Goal: Understand process/instructions: Learn how to perform a task or action

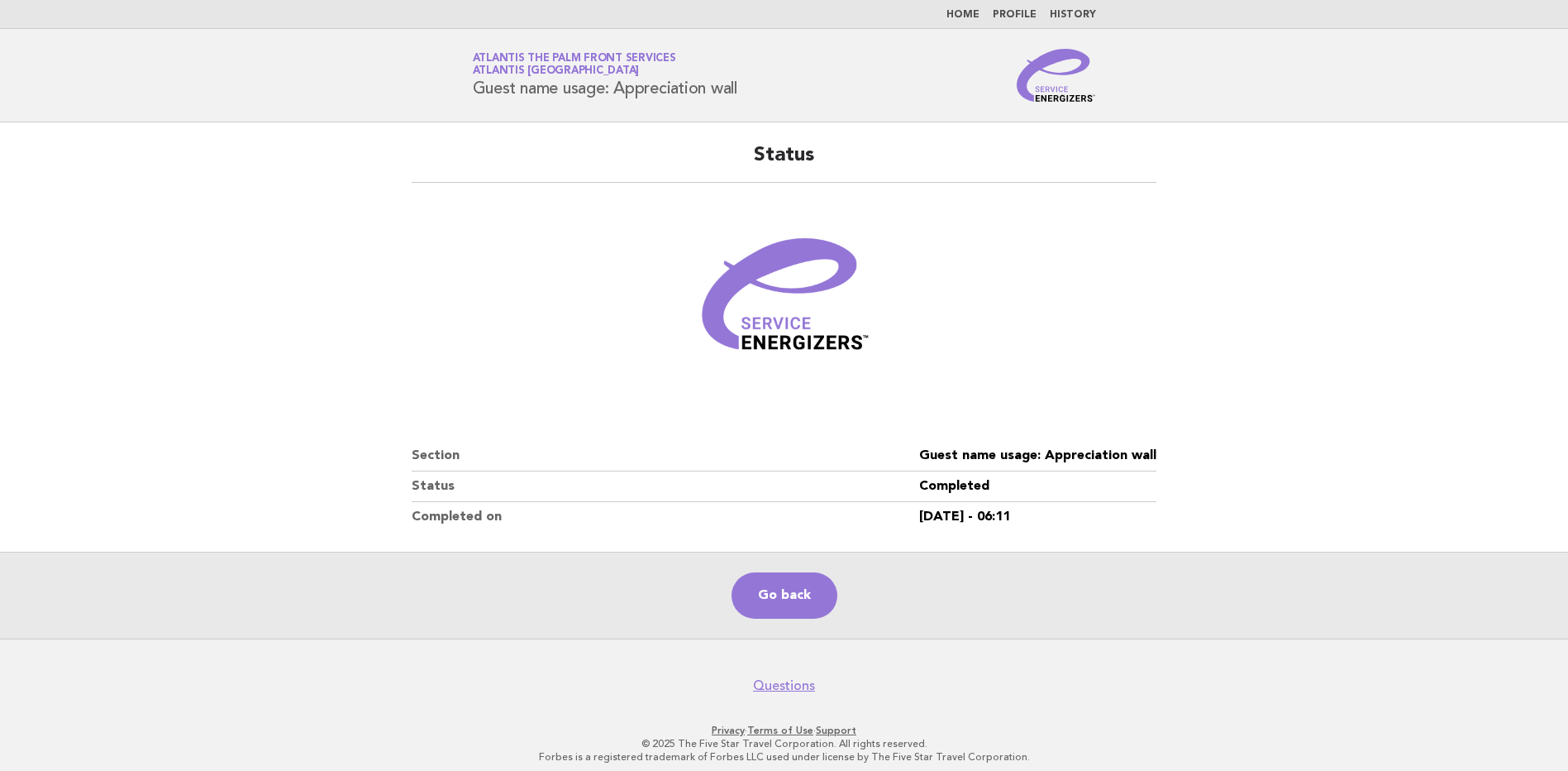
drag, startPoint x: 0, startPoint y: 0, endPoint x: 1056, endPoint y: 94, distance: 1060.2
click at [1056, 94] on img at bounding box center [1057, 76] width 79 height 53
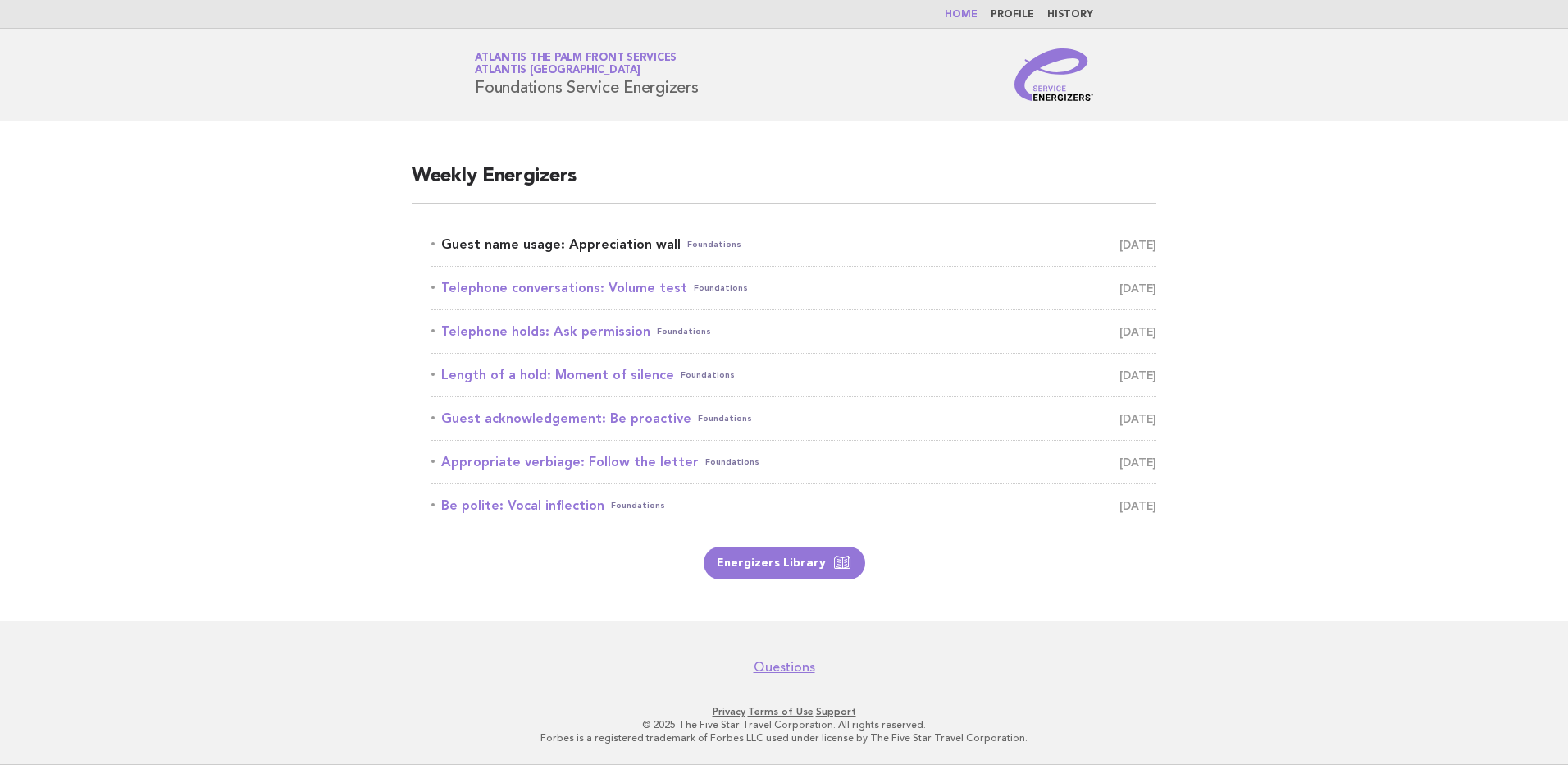
click at [587, 247] on link "Guest name usage: Appreciation wall Foundations August 18" at bounding box center [794, 245] width 725 height 23
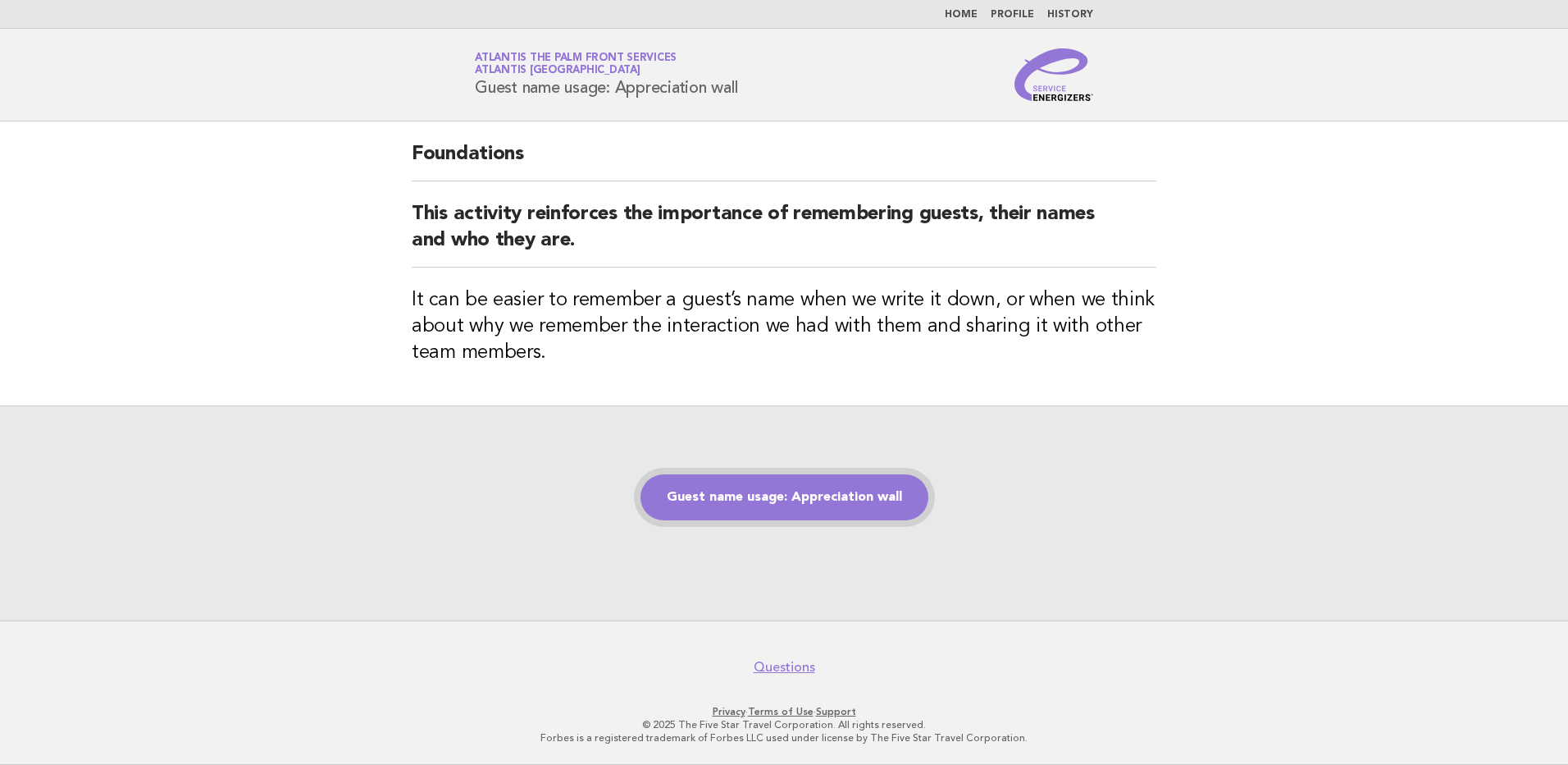
click at [817, 497] on link "Guest name usage: Appreciation wall" at bounding box center [784, 497] width 288 height 46
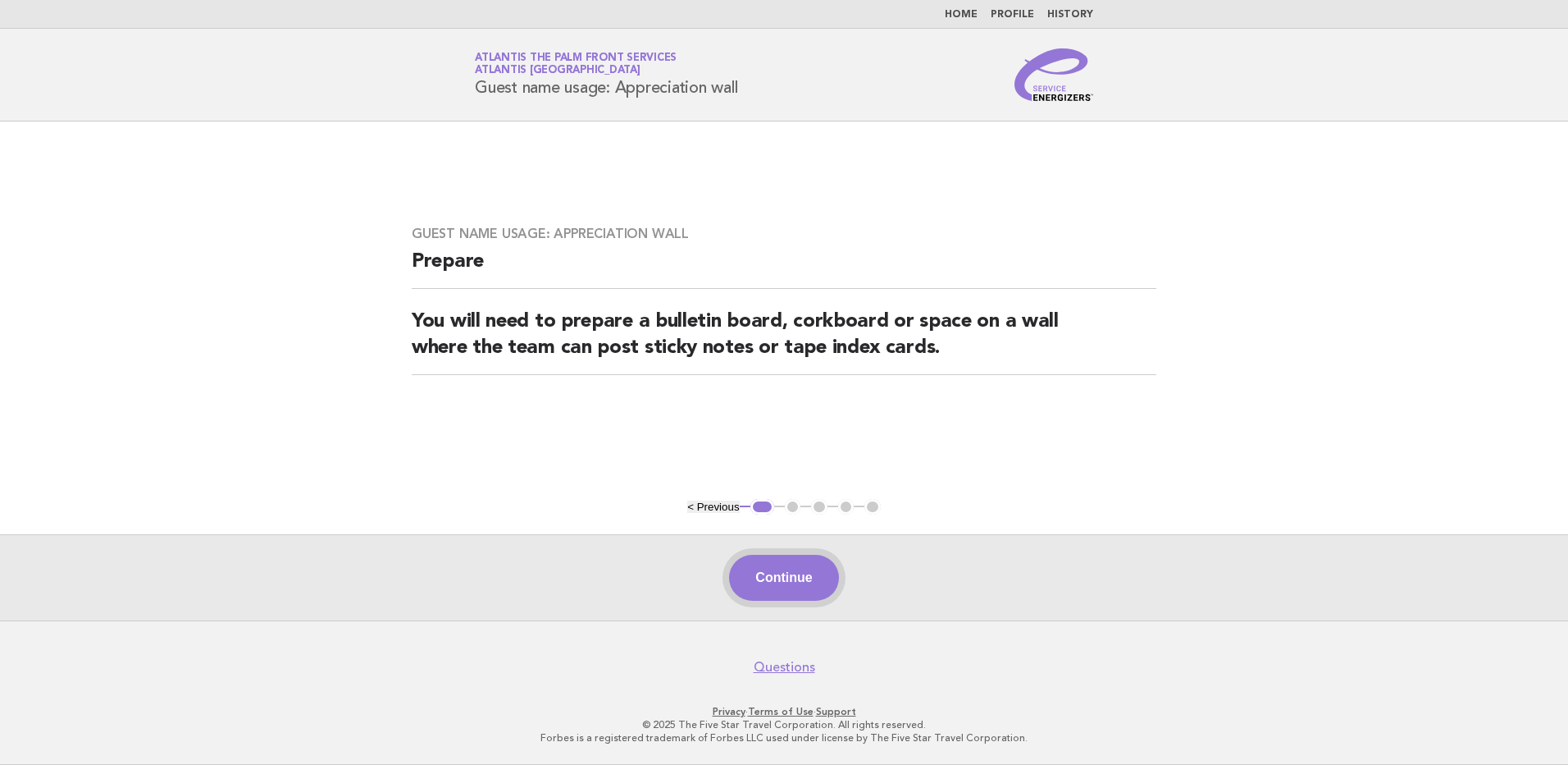
click at [793, 582] on button "Continue" at bounding box center [784, 578] width 109 height 46
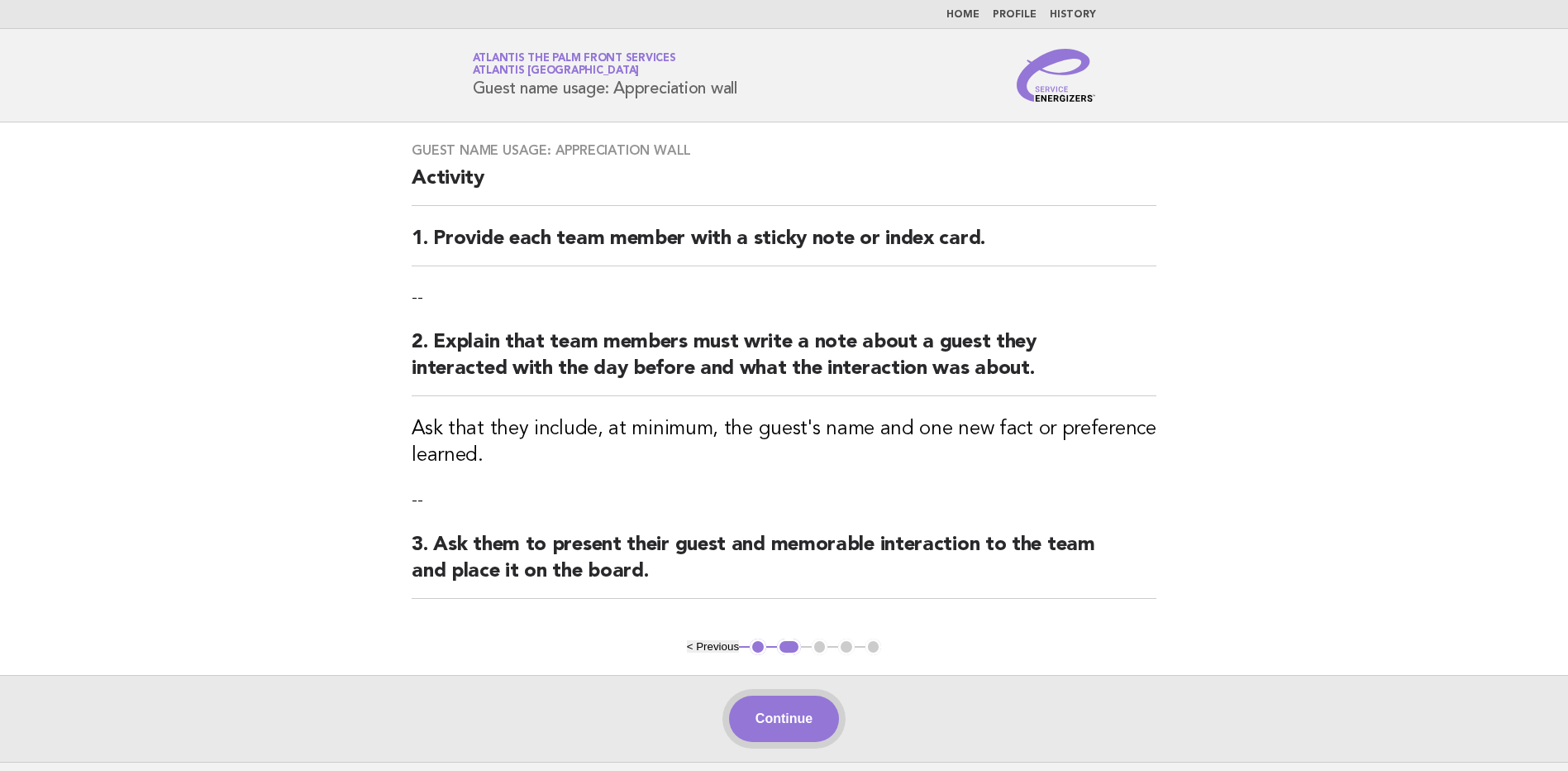
click at [807, 722] on button "Continue" at bounding box center [784, 718] width 110 height 46
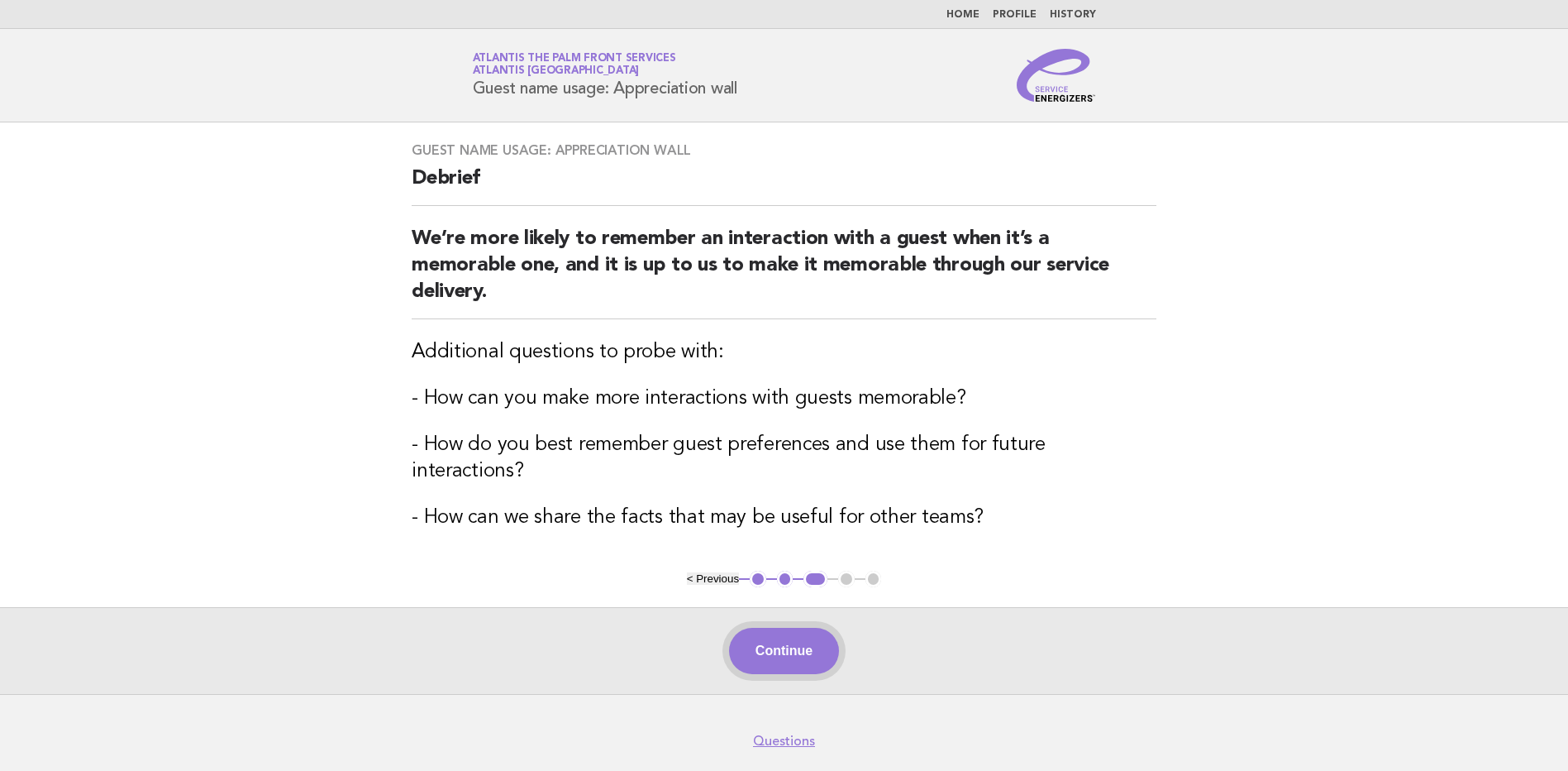
click at [798, 633] on button "Continue" at bounding box center [784, 650] width 110 height 46
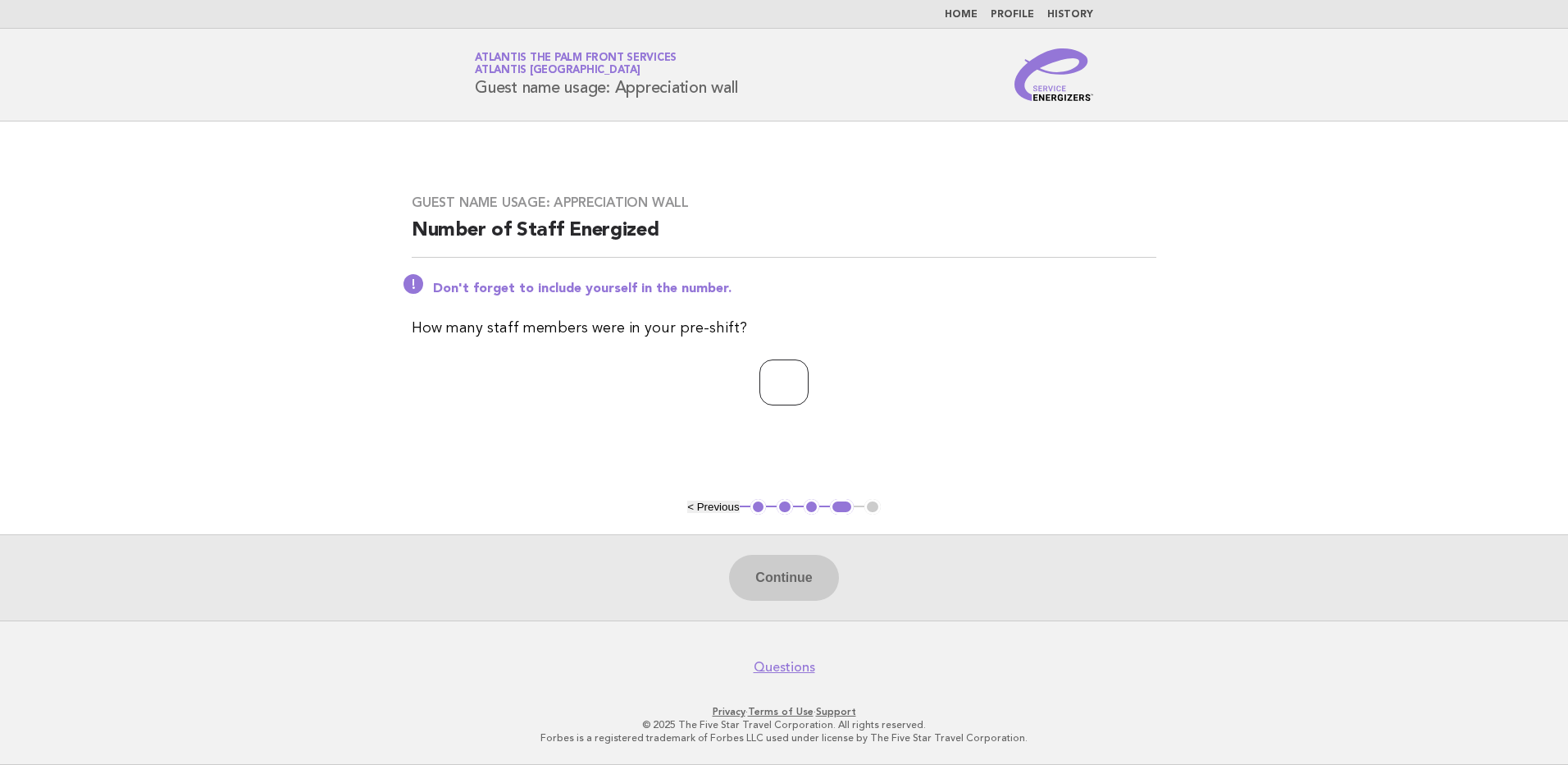
click at [761, 379] on input "number" at bounding box center [784, 382] width 50 height 46
type input "*"
click at [791, 582] on button "Continue" at bounding box center [784, 578] width 109 height 46
